Goal: Find specific page/section: Find specific page/section

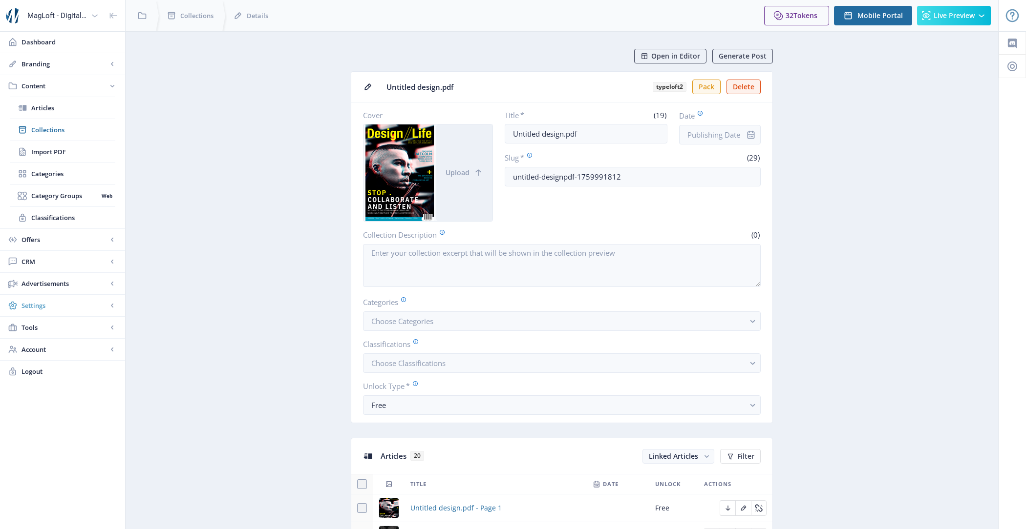
click at [71, 308] on span "Settings" at bounding box center [64, 306] width 86 height 10
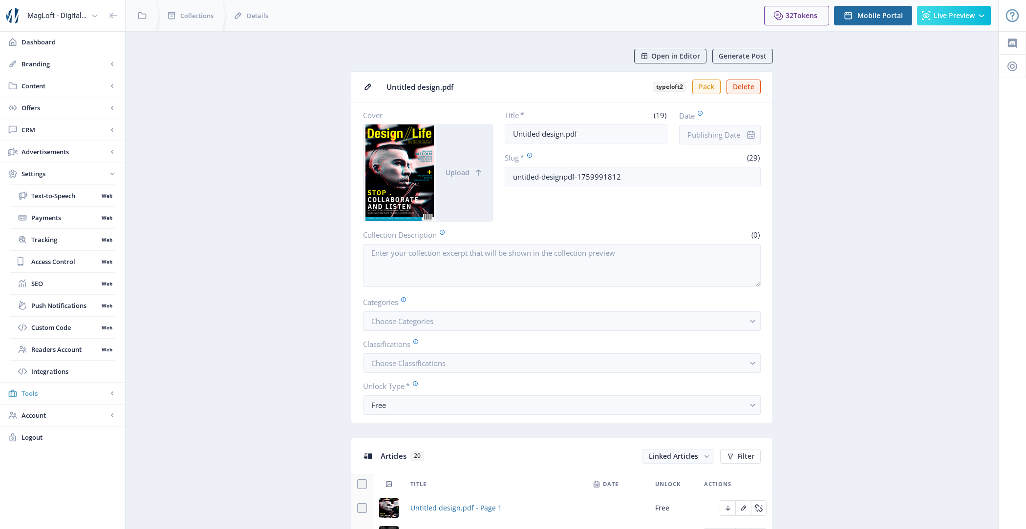
click at [58, 389] on span "Tools" at bounding box center [64, 394] width 86 height 10
click at [45, 176] on span "Settings" at bounding box center [64, 174] width 86 height 10
click at [67, 389] on span "Tools" at bounding box center [64, 394] width 86 height 10
click at [65, 174] on span "Settings" at bounding box center [64, 174] width 86 height 10
click at [56, 392] on span "Tools" at bounding box center [64, 394] width 86 height 10
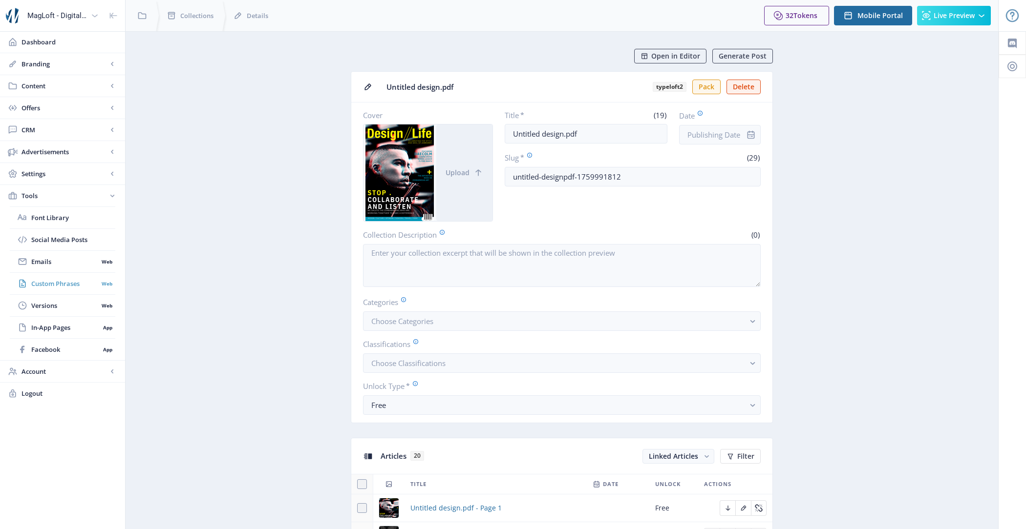
click at [61, 290] on link "Custom Phrases Web" at bounding box center [62, 283] width 105 height 21
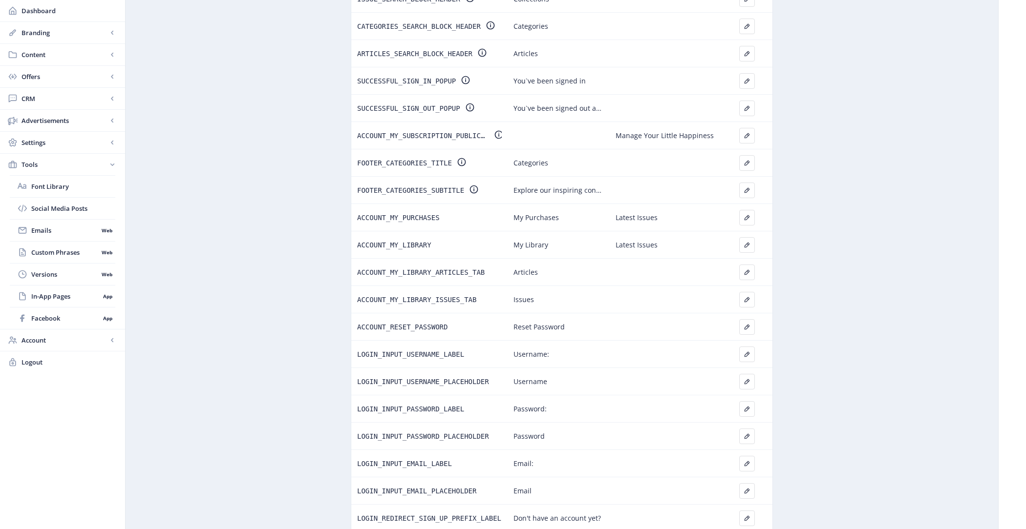
scroll to position [584, 0]
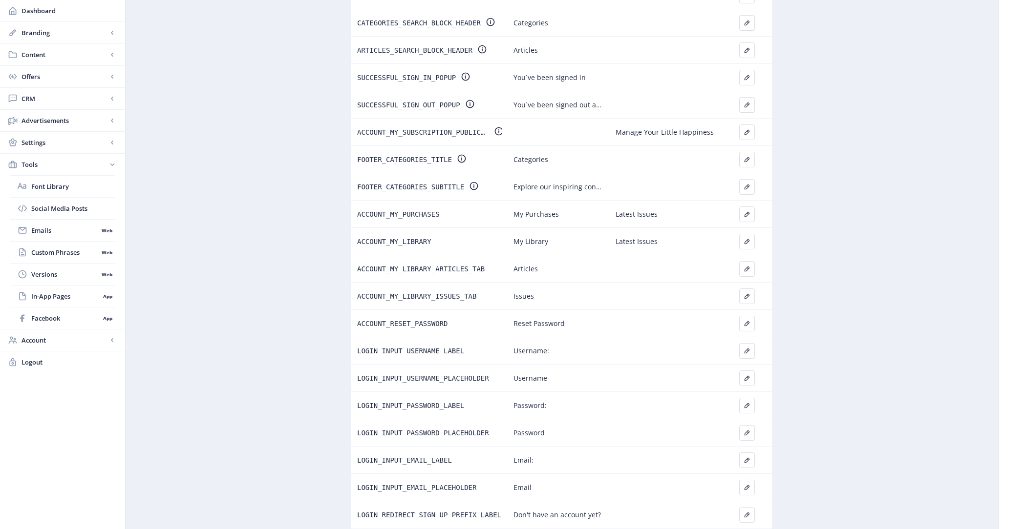
click at [798, 196] on app-offers-coupons "Custom Phrases Phrases Default Customize Actions DATE_FORMAT d MMMM yyyy ISSUE_…" at bounding box center [562, 86] width 838 height 1243
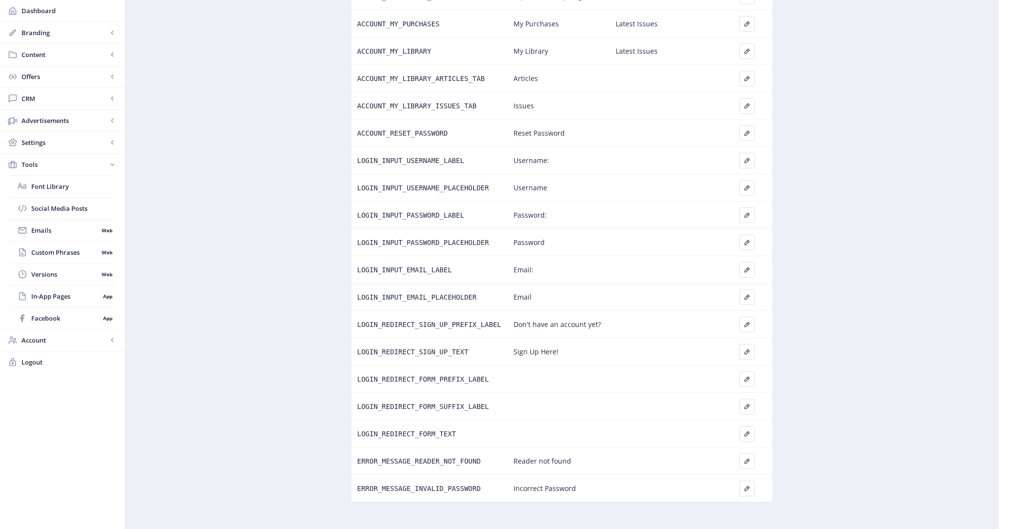
scroll to position [772, 0]
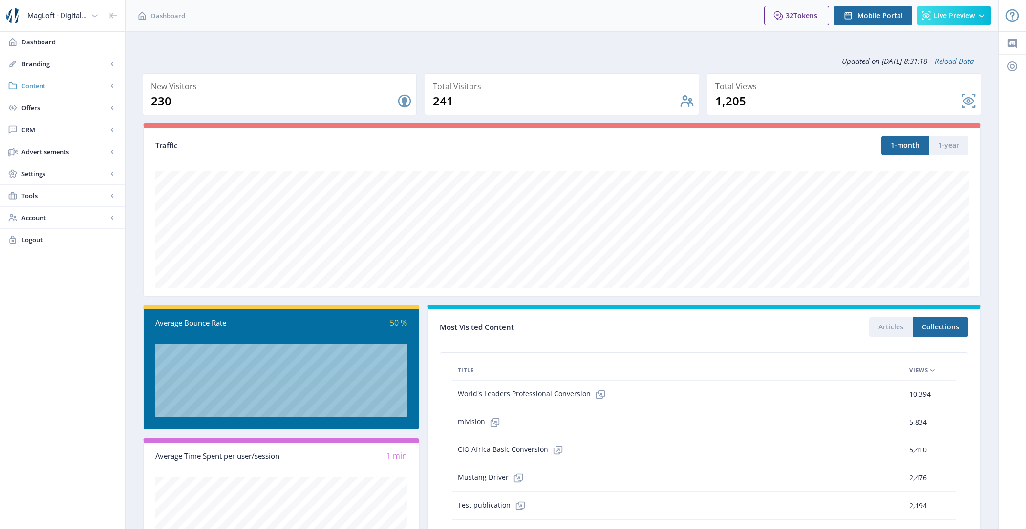
click at [68, 86] on span "Content" at bounding box center [64, 86] width 86 height 10
click at [67, 169] on span "Categories" at bounding box center [73, 174] width 84 height 10
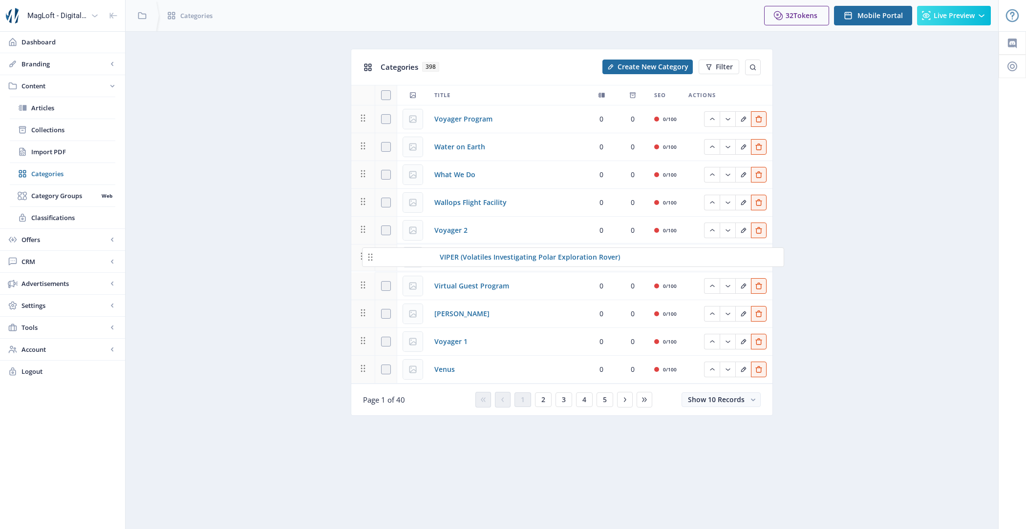
drag, startPoint x: 362, startPoint y: 121, endPoint x: 369, endPoint y: 246, distance: 125.7
